Goal: Transaction & Acquisition: Register for event/course

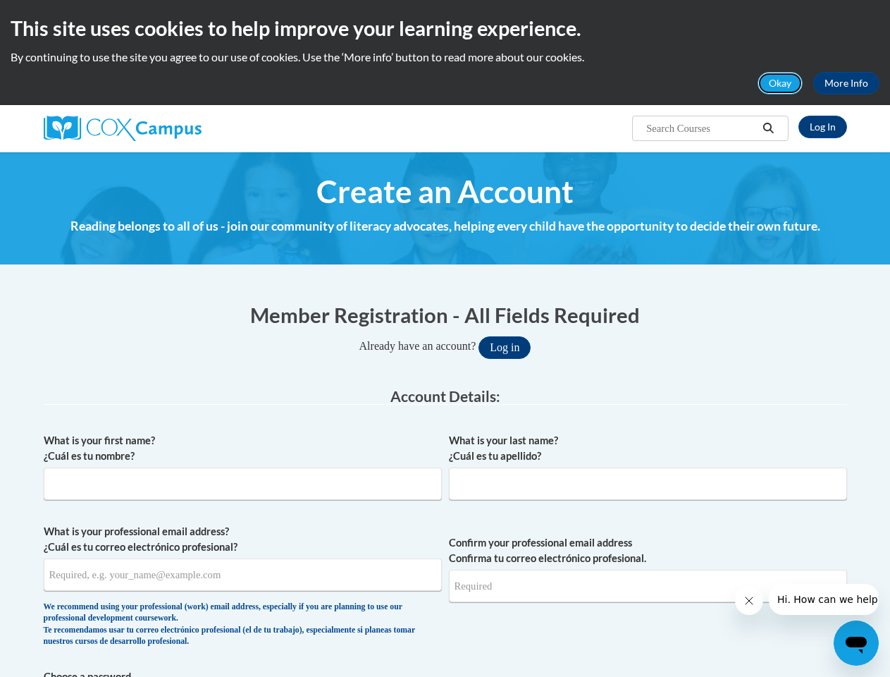
click at [781, 83] on button "Okay" at bounding box center [780, 83] width 45 height 23
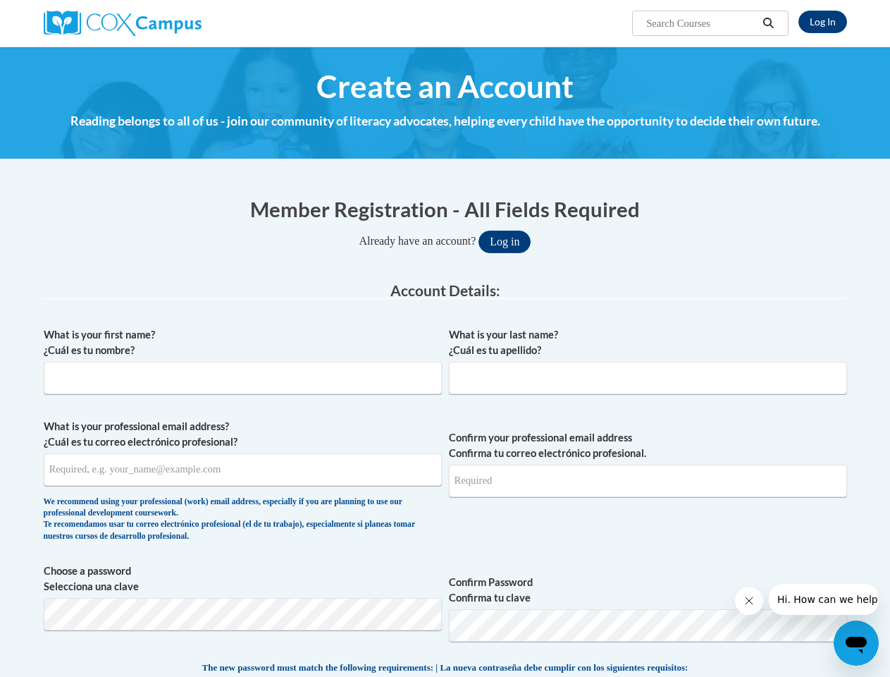
click at [769, 128] on h4 "Reading belongs to all of us - join our community of literacy advocates, helpin…" at bounding box center [446, 121] width 804 height 18
click at [242, 472] on input "What is your professional email address? ¿Cuál es tu correo electrónico profesi…" at bounding box center [243, 469] width 398 height 32
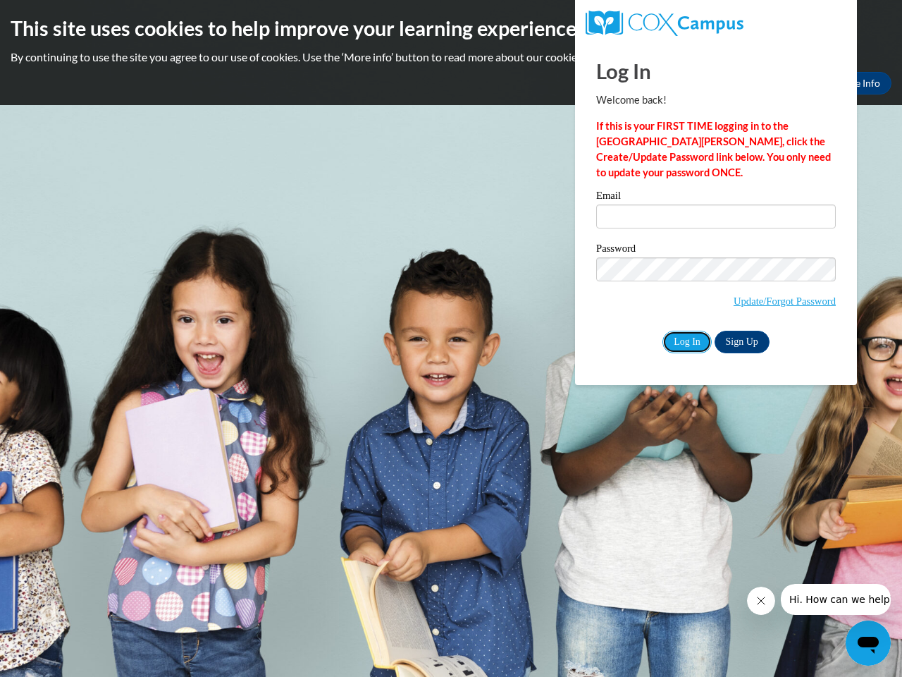
click at [687, 340] on input "Log In" at bounding box center [687, 342] width 49 height 23
click at [761, 601] on icon "Close message from company" at bounding box center [760, 600] width 7 height 7
click at [836, 599] on body "This site uses cookies to help improve your learning experience. By continuing …" at bounding box center [451, 338] width 902 height 677
click at [868, 643] on icon "Open messaging window" at bounding box center [868, 645] width 21 height 17
